Goal: Information Seeking & Learning: Learn about a topic

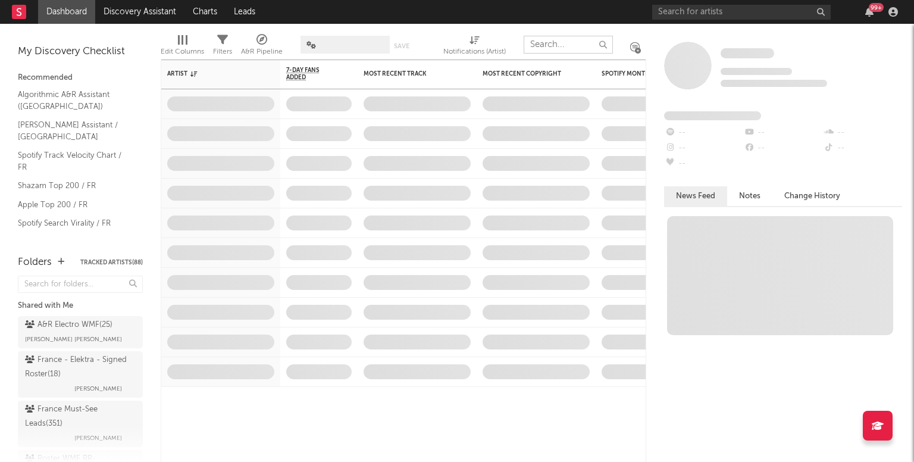
click at [549, 42] on input "text" at bounding box center [568, 45] width 89 height 18
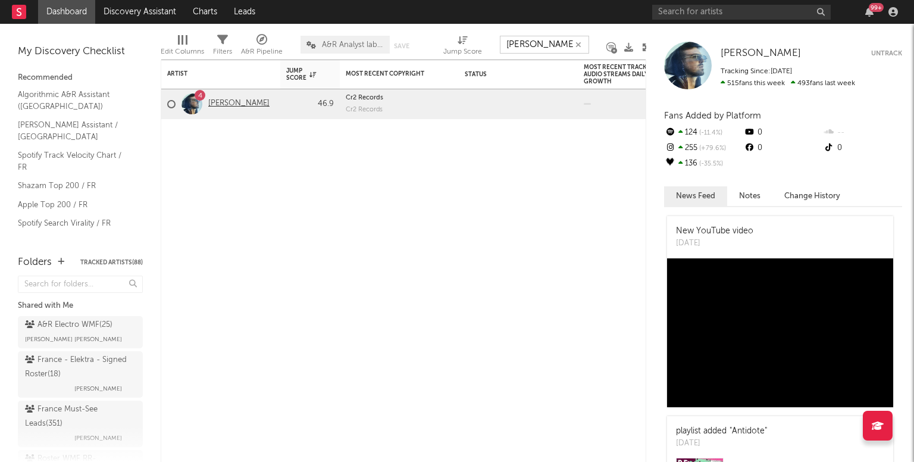
type input "feder"
click at [209, 103] on link "Feder" at bounding box center [238, 104] width 61 height 10
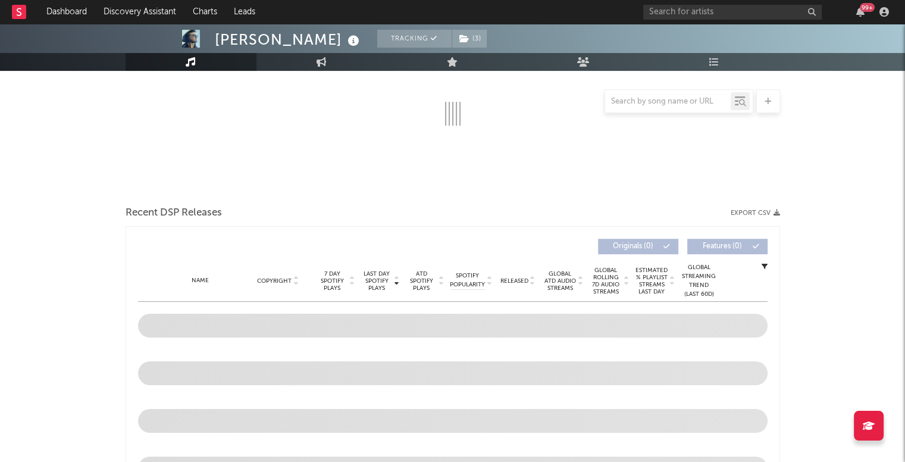
scroll to position [205, 0]
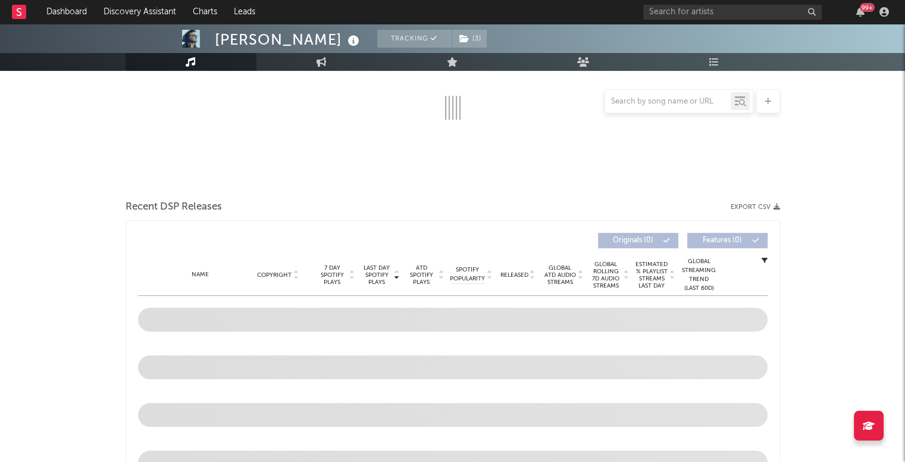
select select "6m"
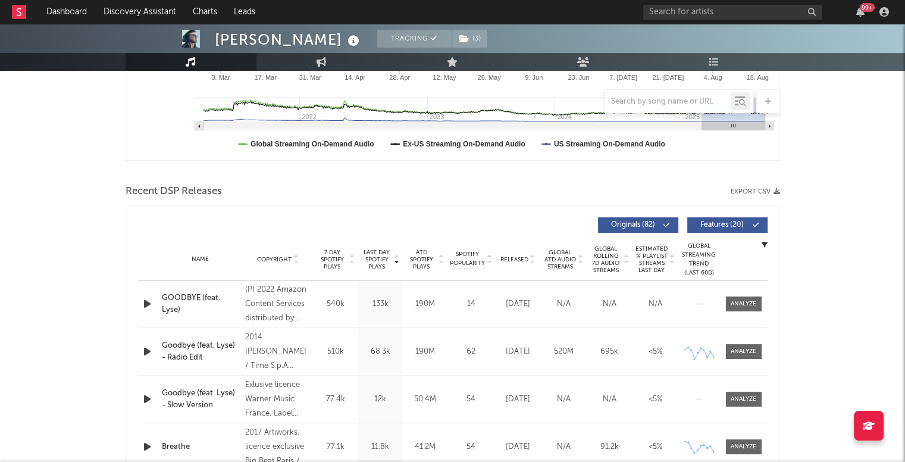
scroll to position [400, 0]
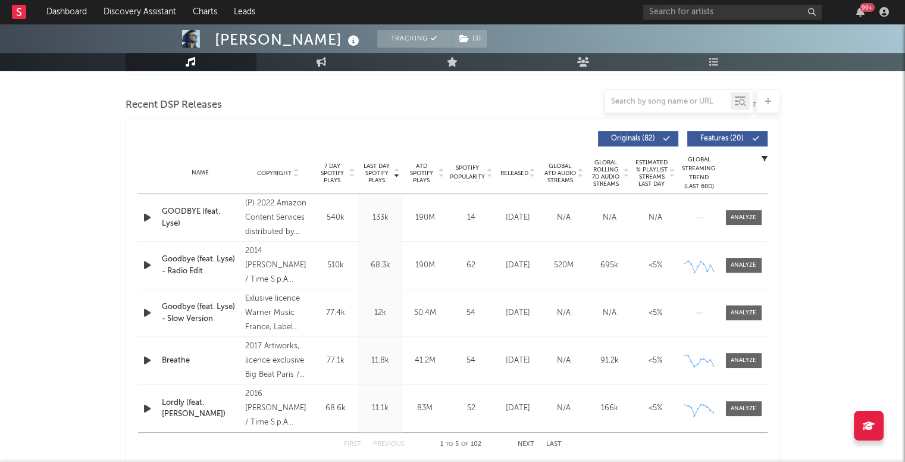
click at [648, 177] on span "Estimated % Playlist Streams Last Day" at bounding box center [651, 173] width 33 height 29
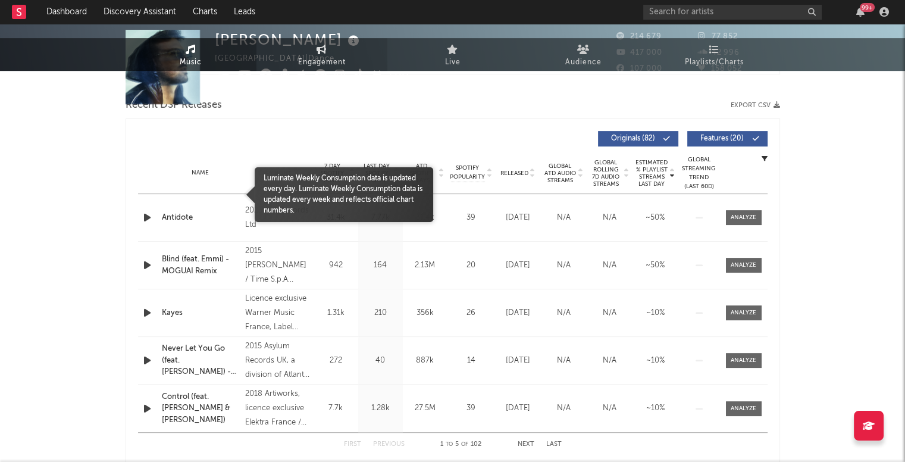
scroll to position [0, 0]
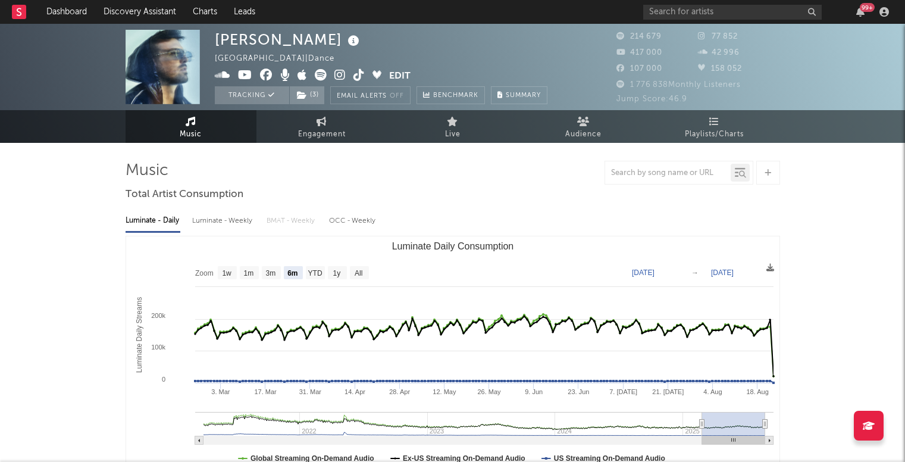
select select "6m"
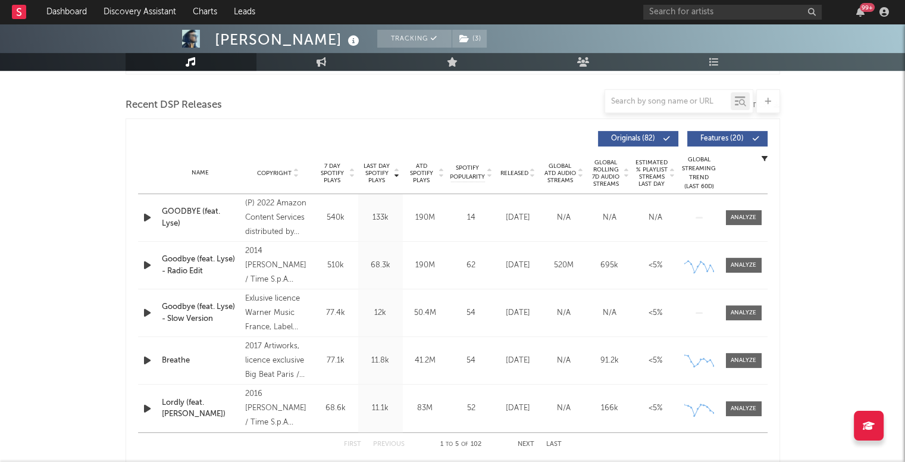
scroll to position [400, 0]
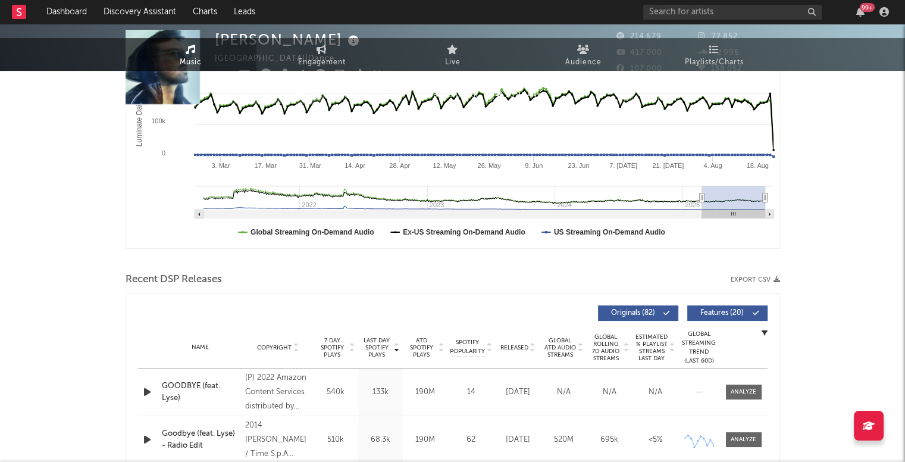
scroll to position [0, 0]
